Goal: Contribute content: Add original content to the website for others to see

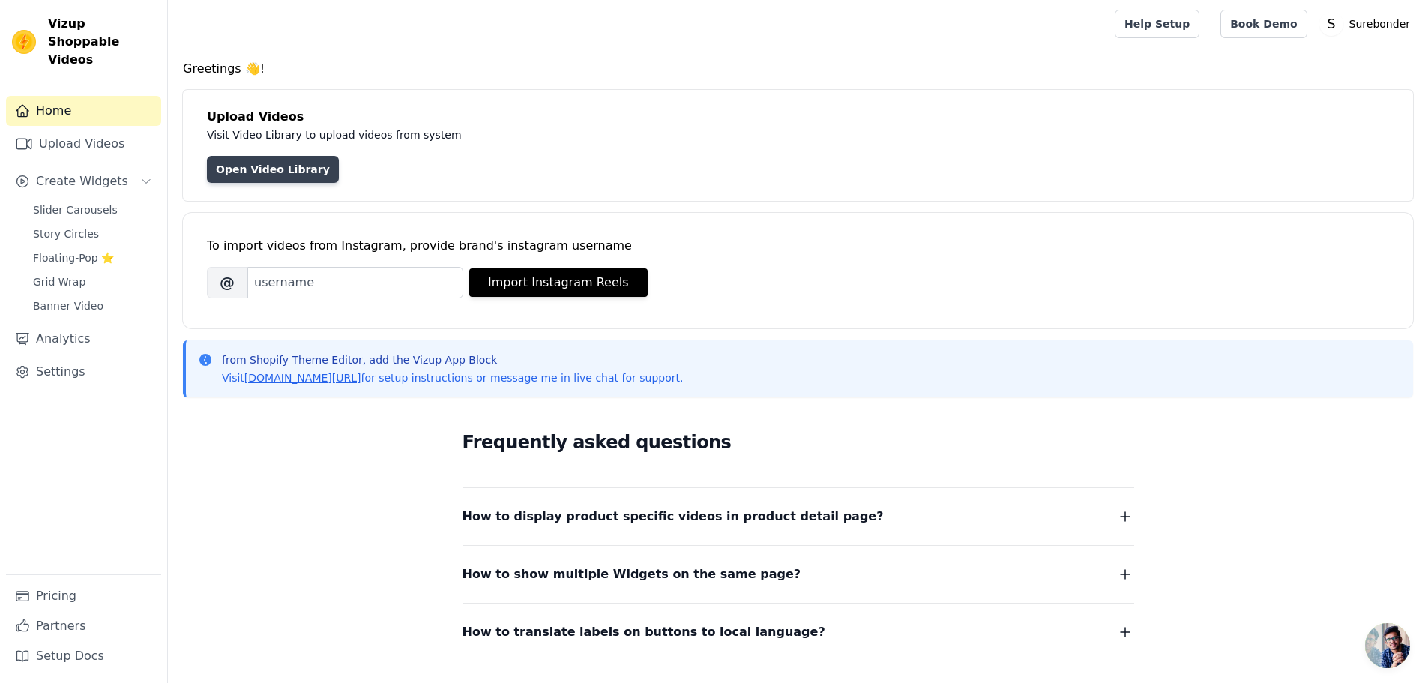
click at [272, 175] on link "Open Video Library" at bounding box center [273, 169] width 132 height 27
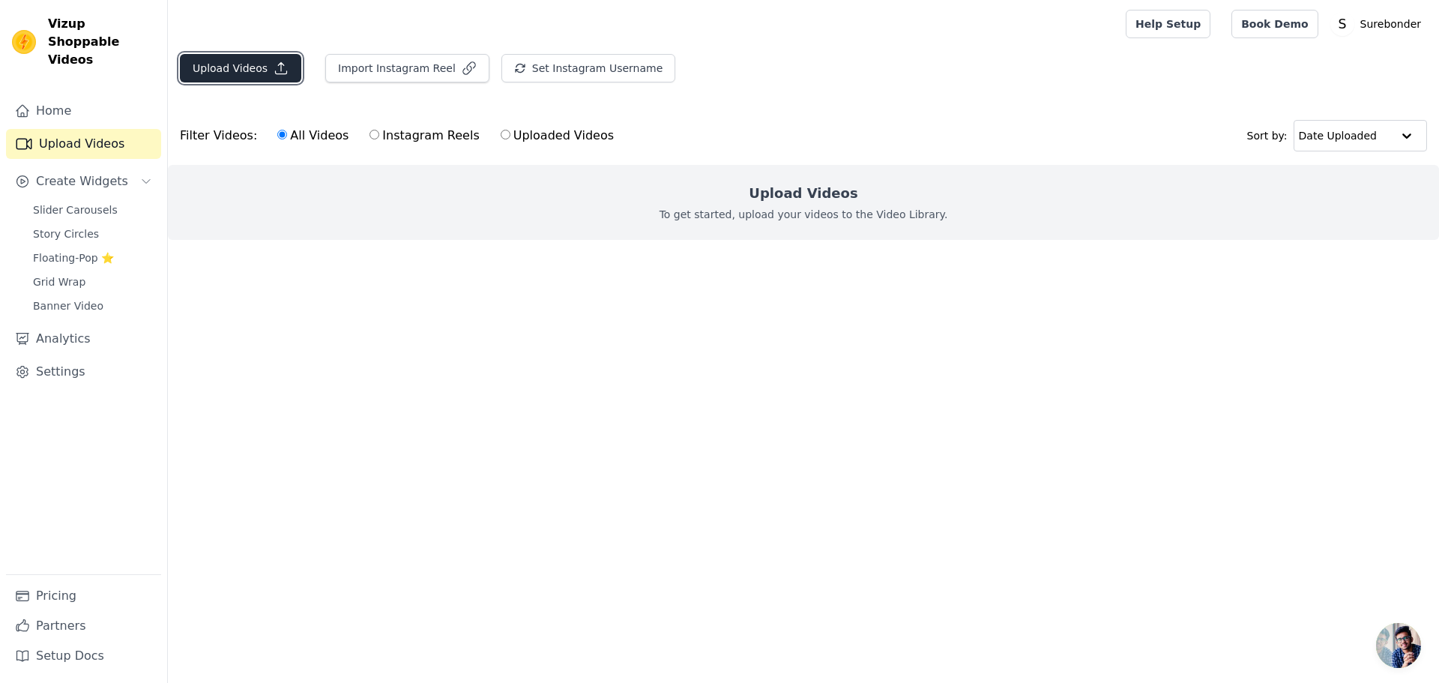
click at [240, 71] on button "Upload Videos" at bounding box center [240, 68] width 121 height 28
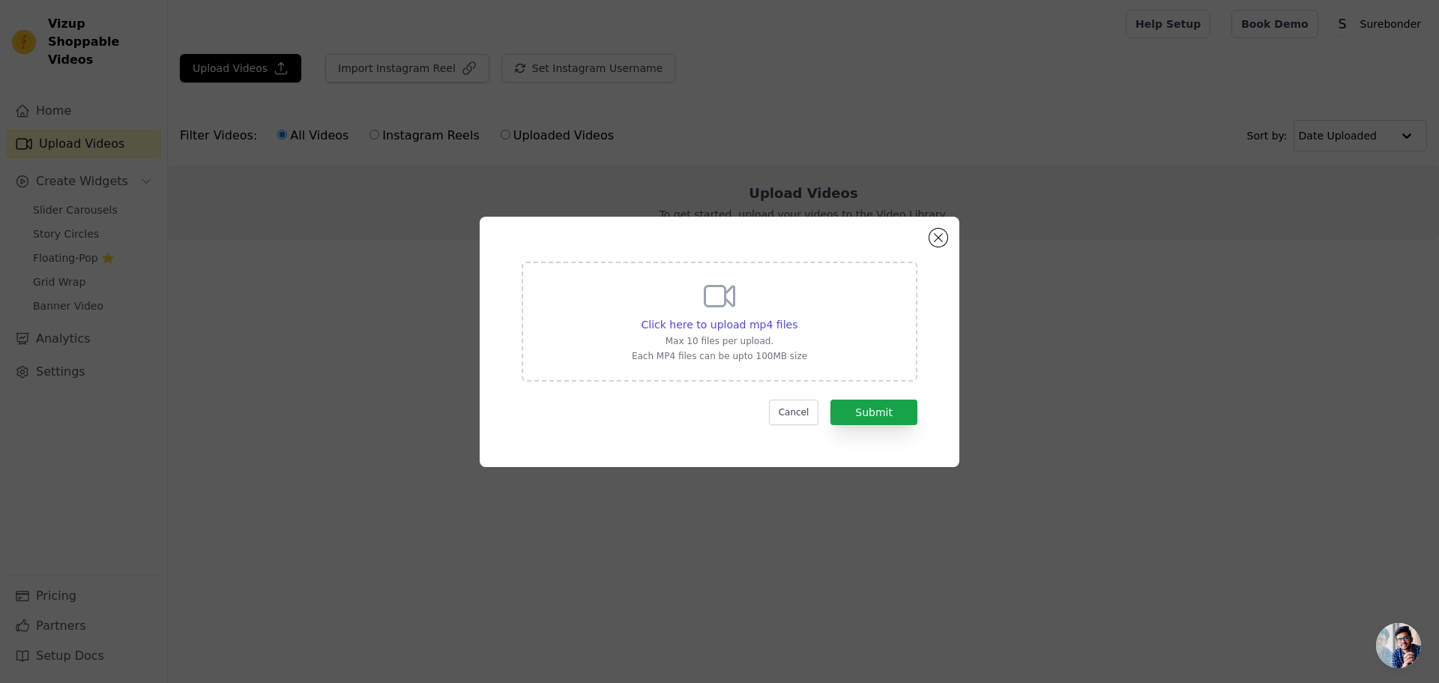
click at [776, 254] on div "Click here to upload mp4 files Max 10 files per upload. Each MP4 files can be u…" at bounding box center [720, 342] width 426 height 196
click at [659, 375] on div "Click here to upload mp4 files Max 10 files per upload. Each MP4 files can be u…" at bounding box center [720, 322] width 396 height 120
click at [797, 317] on input "Click here to upload mp4 files Max 10 files per upload. Each MP4 files can be u…" at bounding box center [797, 316] width 1 height 1
click at [725, 327] on span "Click here to upload mp4 files" at bounding box center [720, 325] width 157 height 12
click at [797, 317] on input "Click here to upload mp4 files Max 10 files per upload. Each MP4 files can be u…" at bounding box center [797, 316] width 1 height 1
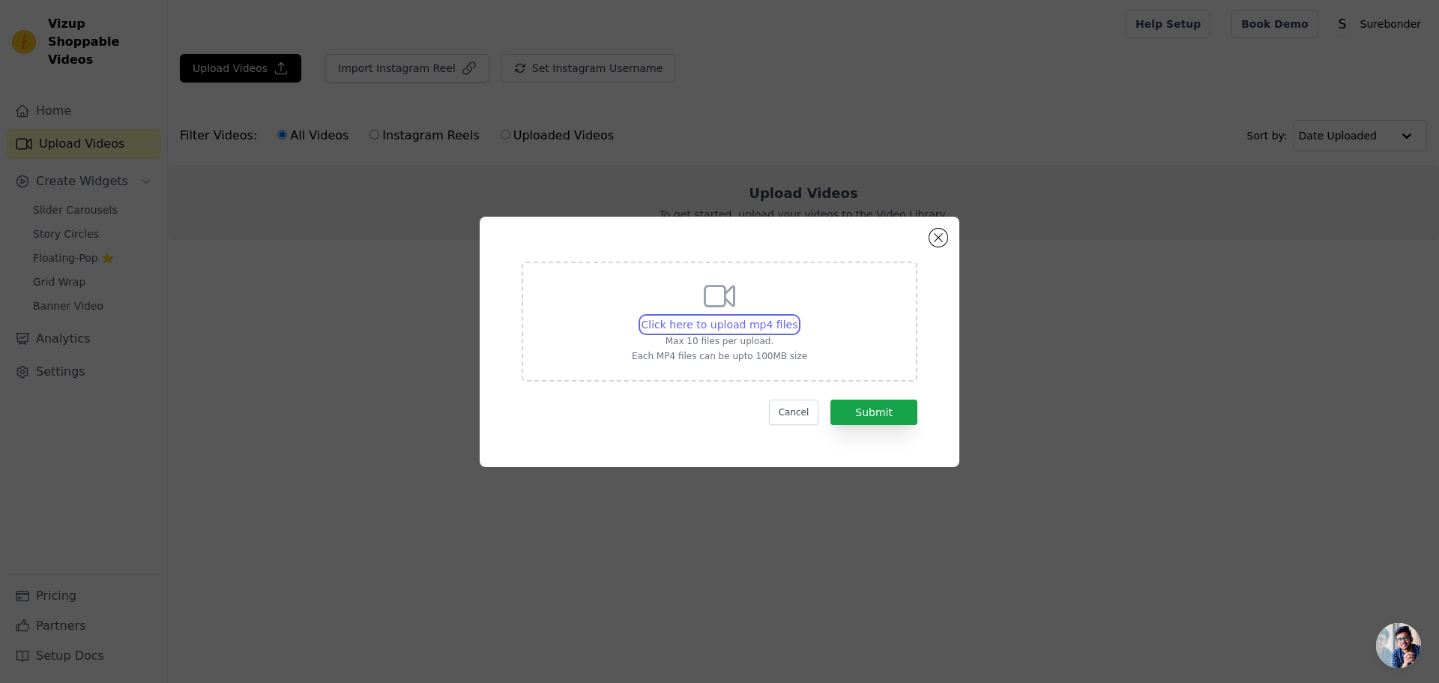
type input "C:\fakepath\Surebonder_company_history.mp4"
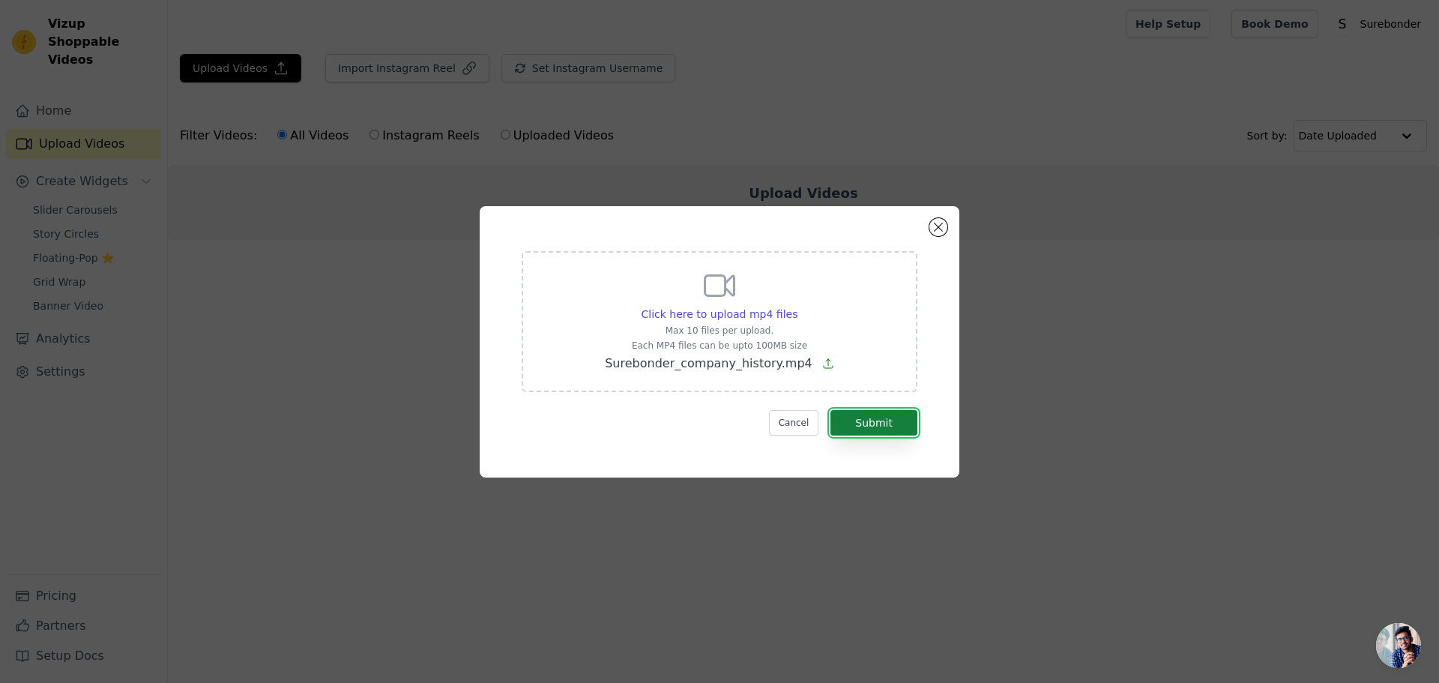
click at [860, 418] on button "Submit" at bounding box center [873, 422] width 87 height 25
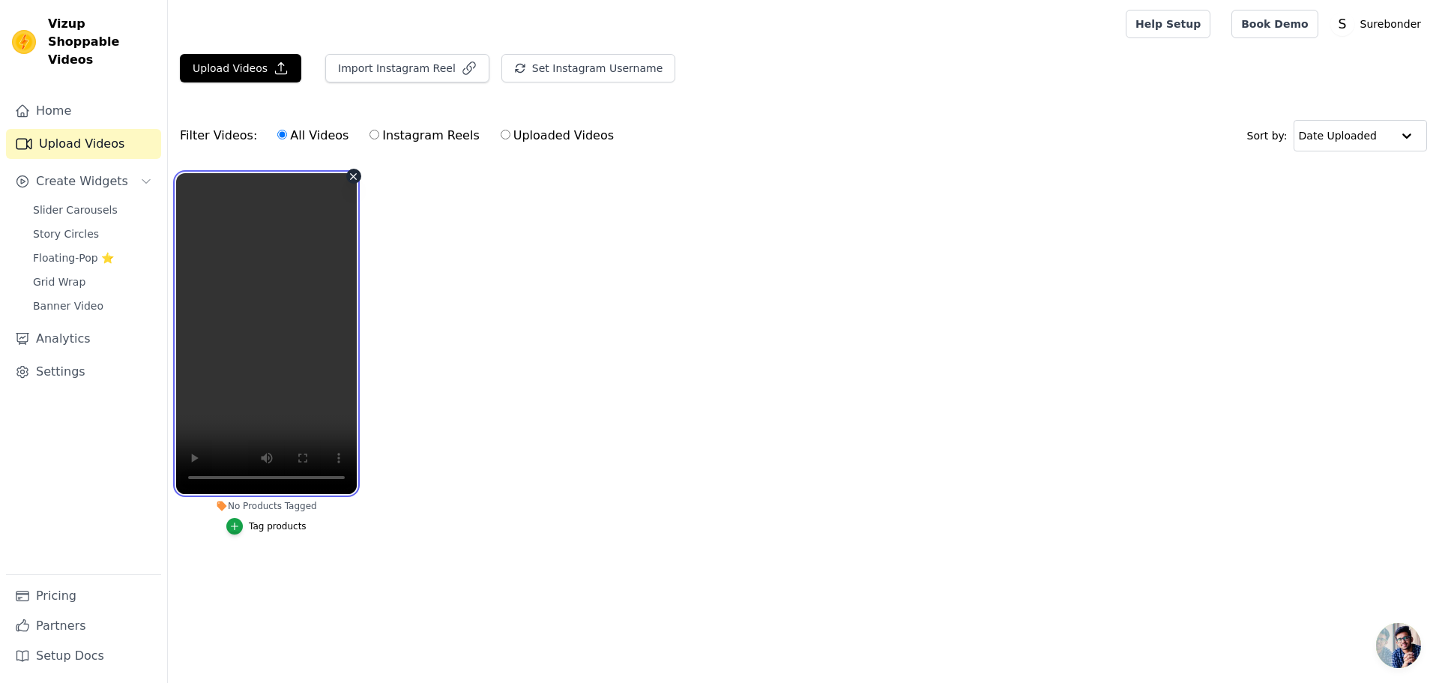
click at [299, 358] on video at bounding box center [266, 333] width 181 height 321
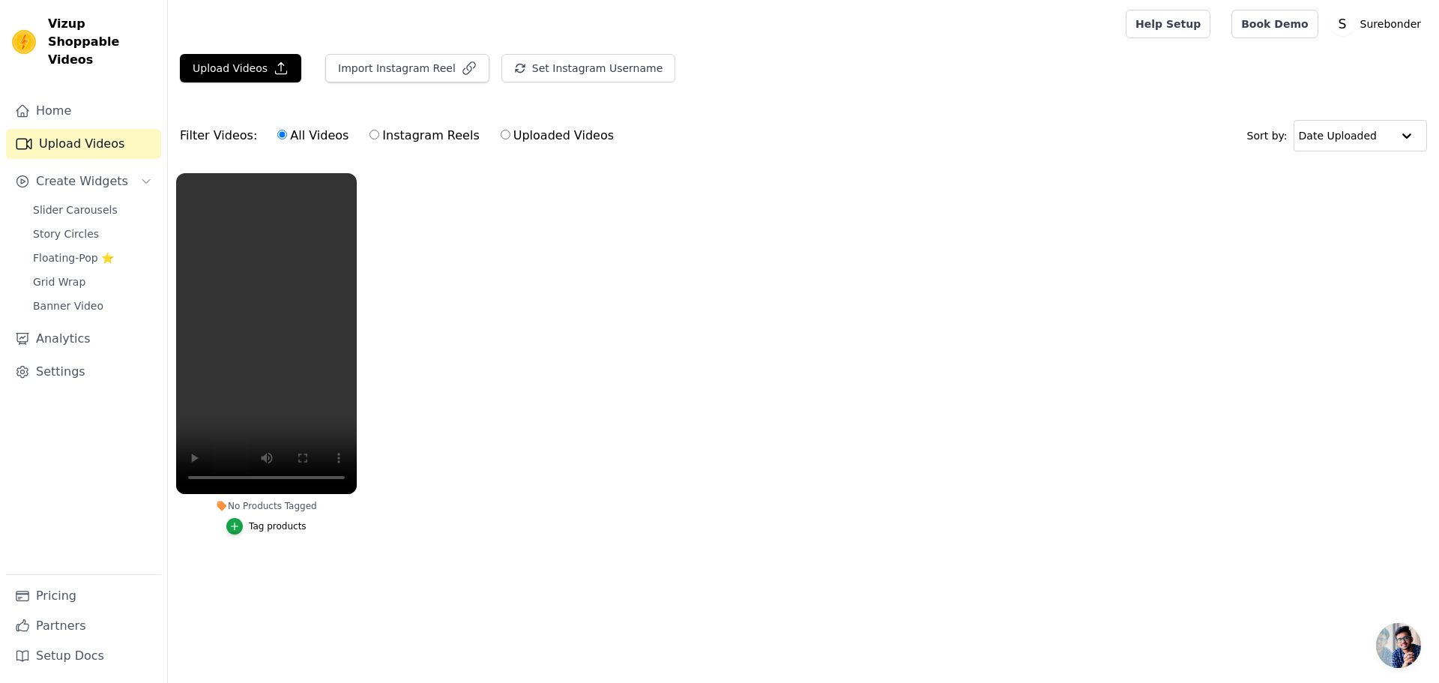
click at [486, 425] on ul "No Products Tagged Tag products" at bounding box center [803, 369] width 1271 height 408
click at [85, 202] on span "Slider Carousels" at bounding box center [75, 209] width 85 height 15
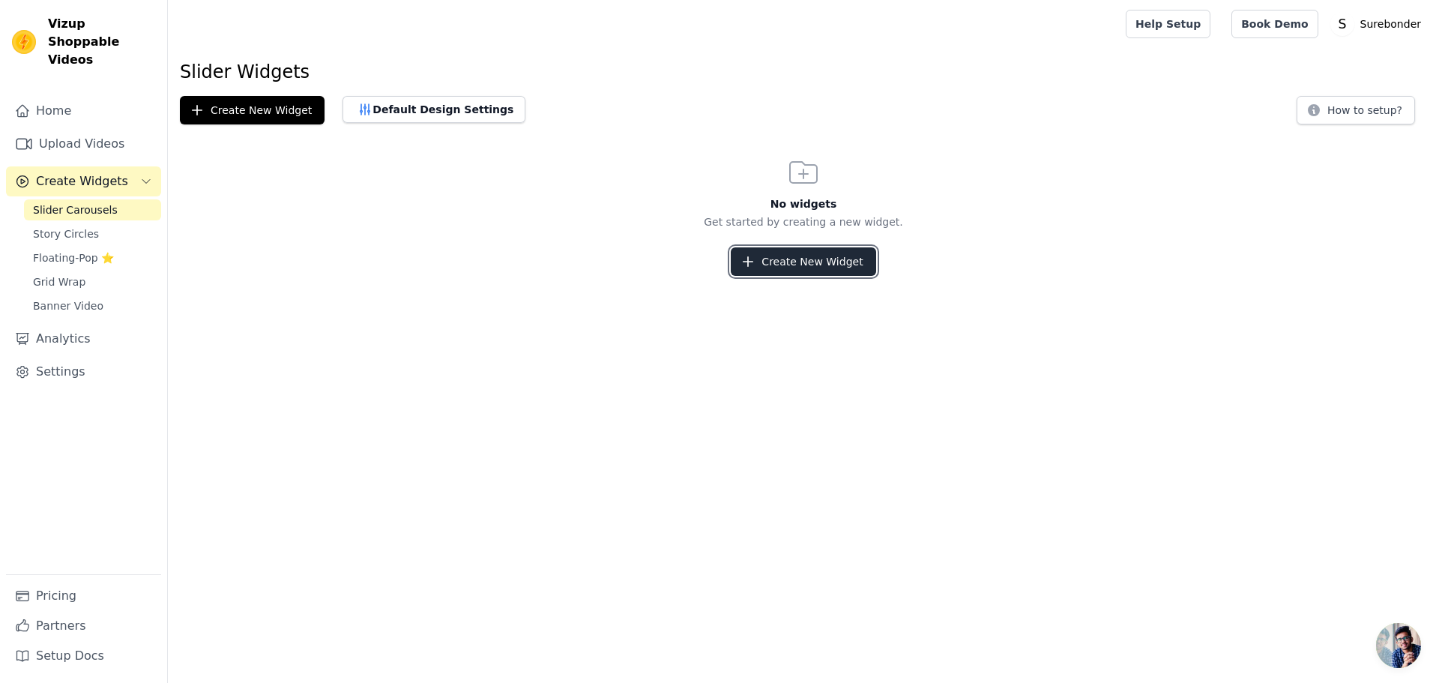
click at [827, 270] on button "Create New Widget" at bounding box center [803, 261] width 145 height 28
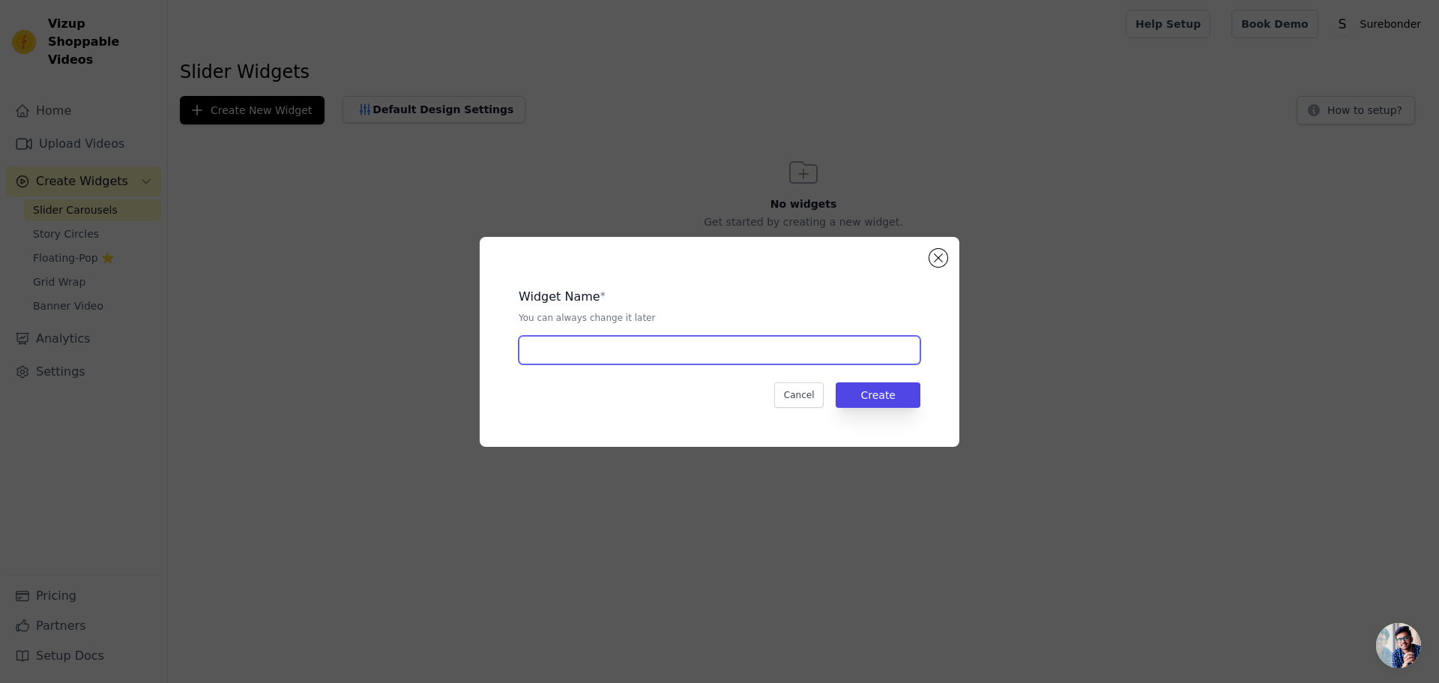
click at [617, 358] on input "text" at bounding box center [720, 350] width 402 height 28
drag, startPoint x: 609, startPoint y: 357, endPoint x: 528, endPoint y: 268, distance: 121.0
click at [528, 268] on div "Widget Name * You can always change it later Cancel Create" at bounding box center [720, 342] width 432 height 162
paste input "tips for better bonding"
type input "tips for better bonding"
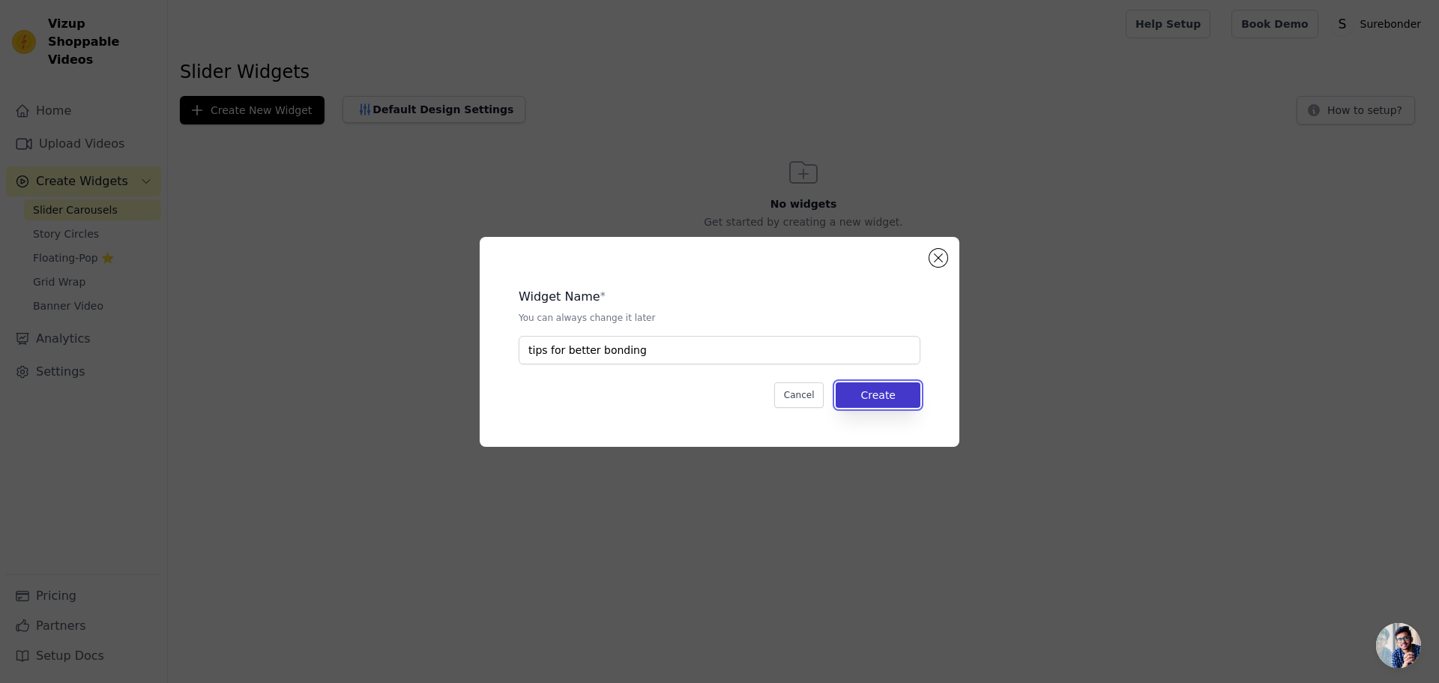
click at [867, 387] on button "Create" at bounding box center [878, 394] width 85 height 25
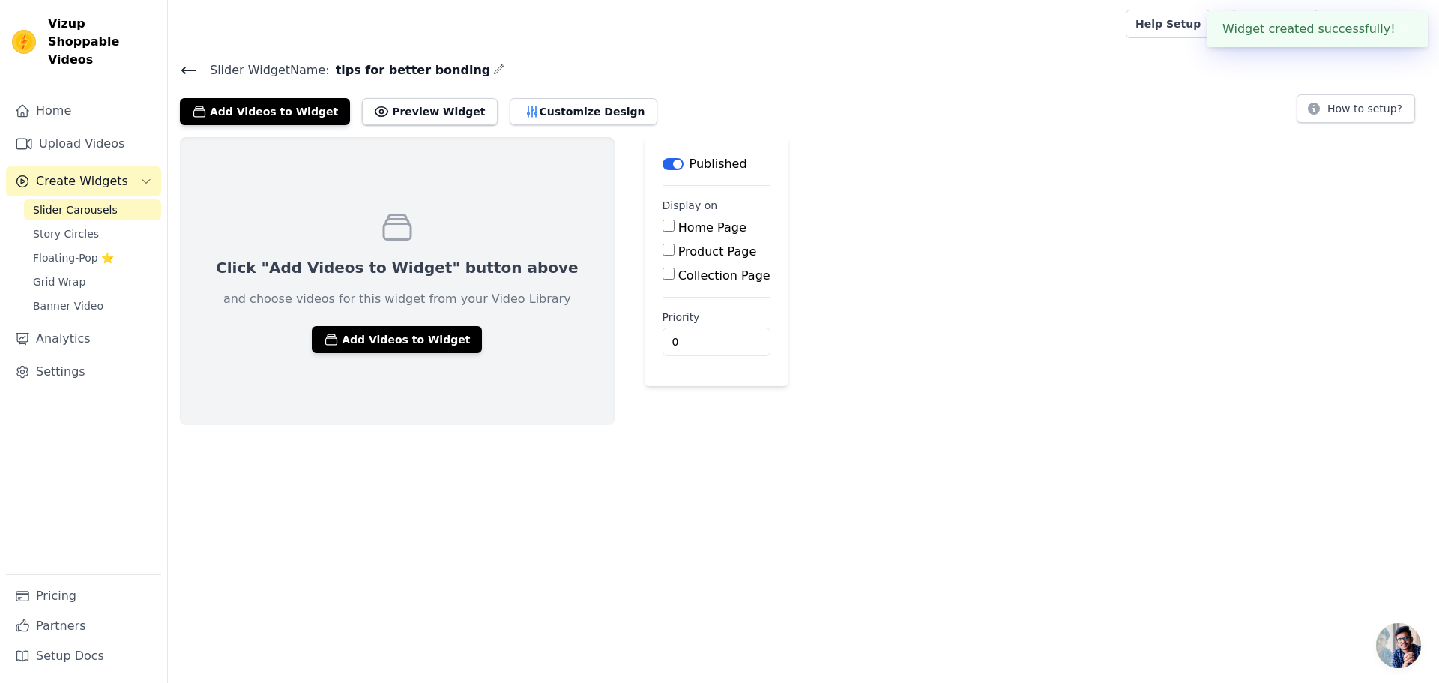
click at [663, 165] on button "Label" at bounding box center [673, 164] width 21 height 12
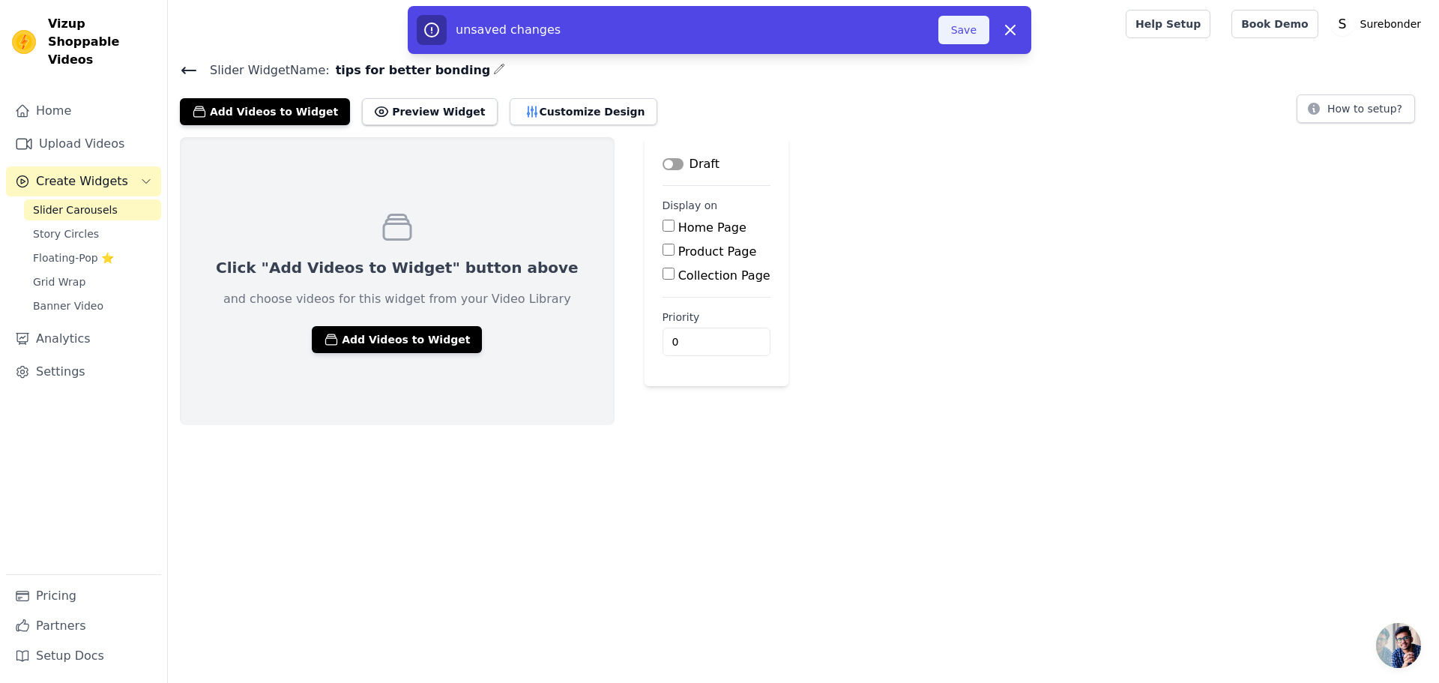
click at [983, 25] on button "Save" at bounding box center [963, 30] width 51 height 28
click at [975, 25] on button "Save" at bounding box center [963, 30] width 51 height 28
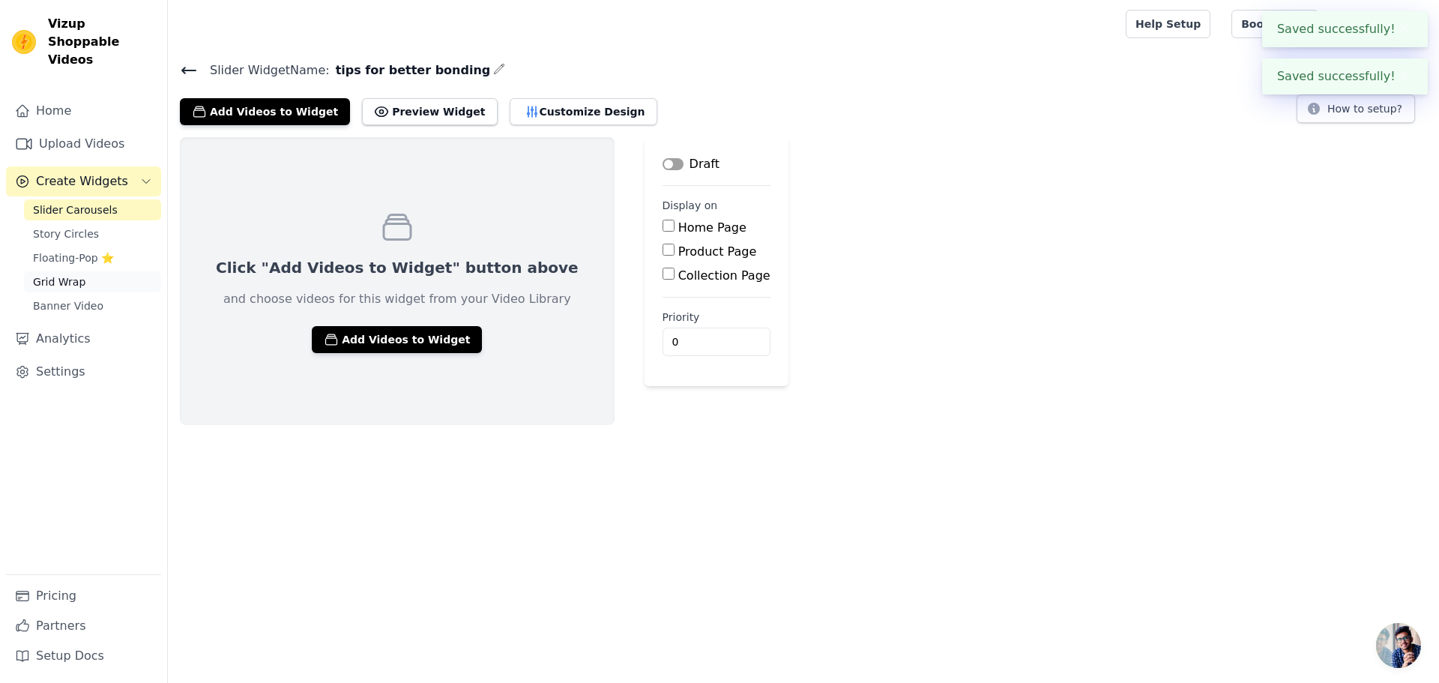
click at [95, 271] on link "Grid Wrap" at bounding box center [92, 281] width 137 height 21
